Goal: Obtain resource: Download file/media

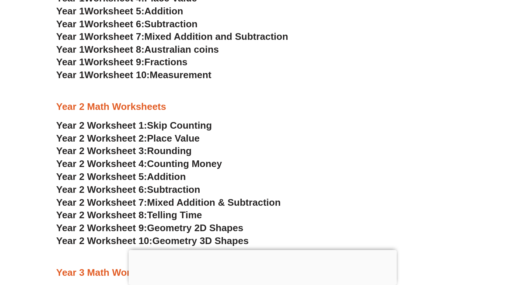
scroll to position [773, 0]
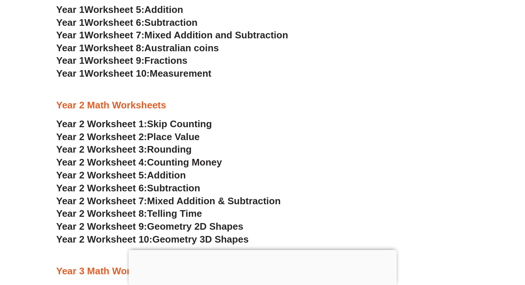
click at [182, 187] on span "Subtraction" at bounding box center [173, 187] width 53 height 11
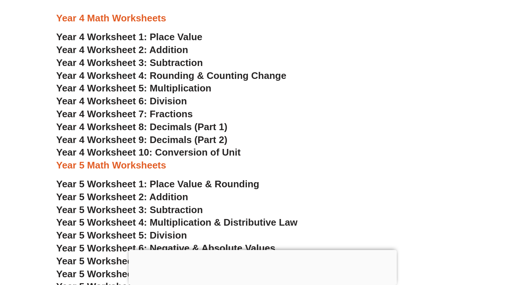
scroll to position [1252, 0]
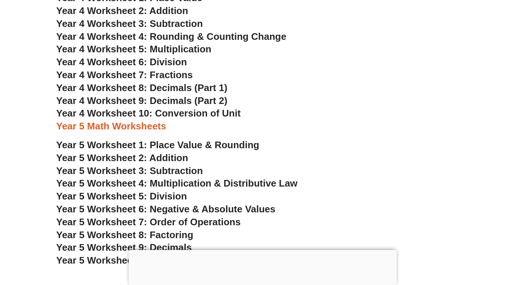
click at [168, 170] on span "Year 5 Worksheet 3: Subtraction" at bounding box center [129, 170] width 147 height 11
click at [420, 123] on h3 "Year 5 Math Worksheets" at bounding box center [262, 126] width 412 height 13
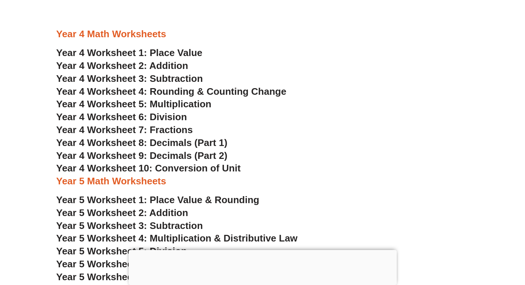
scroll to position [1178, 0]
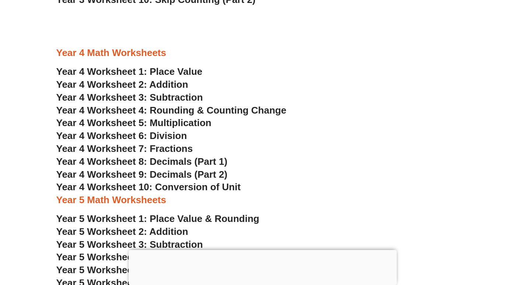
click at [173, 96] on span "Year 4 Worksheet 3: Subtraction" at bounding box center [129, 97] width 147 height 11
click at [446, 82] on h3 "Year 4 Worksheet 2: Addition" at bounding box center [262, 84] width 412 height 13
click at [178, 96] on span "Year 4 Worksheet 3: Subtraction" at bounding box center [129, 97] width 147 height 11
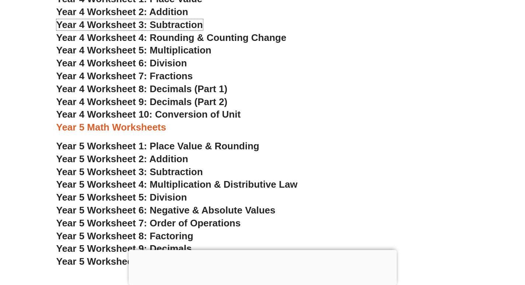
scroll to position [1289, 0]
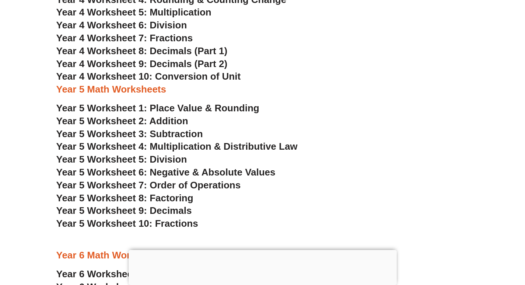
click at [171, 123] on span "Year 5 Worksheet 2: Addition" at bounding box center [122, 120] width 132 height 11
click at [164, 120] on span "Year 5 Worksheet 2: Addition" at bounding box center [122, 120] width 132 height 11
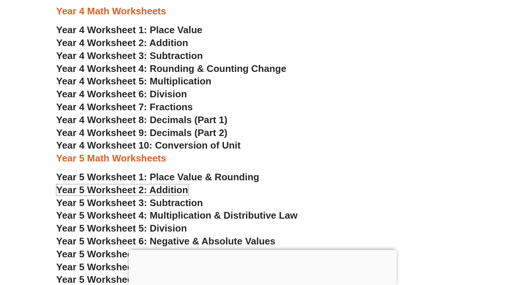
scroll to position [1215, 0]
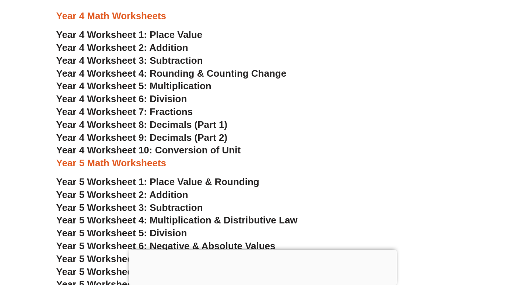
click at [169, 50] on span "Year 4 Worksheet 2: Addition" at bounding box center [122, 47] width 132 height 11
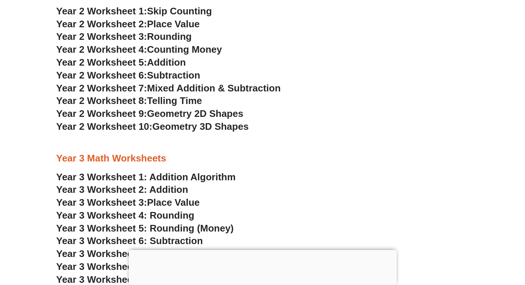
scroll to position [884, 0]
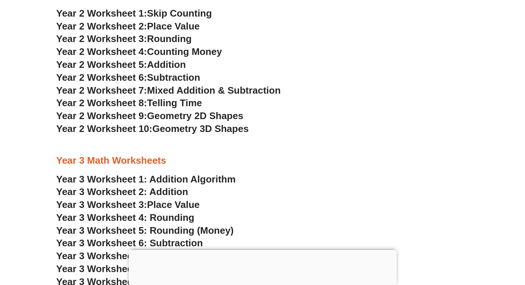
click at [180, 64] on span "Addition" at bounding box center [166, 64] width 39 height 11
click at [317, 56] on h3 "Year 2 Worksheet 4: Counting Money" at bounding box center [262, 52] width 412 height 13
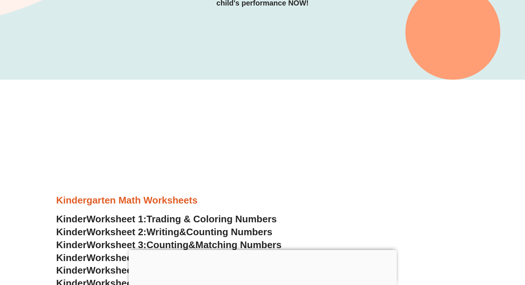
scroll to position [184, 0]
